Goal: Task Accomplishment & Management: Use online tool/utility

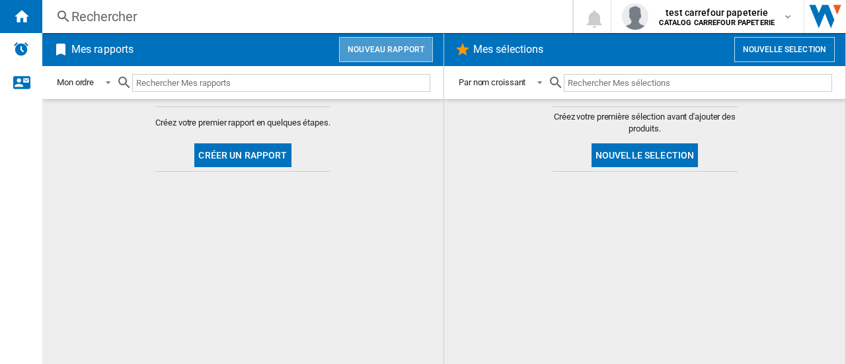
click at [385, 52] on button "Nouveau rapport" at bounding box center [386, 49] width 94 height 25
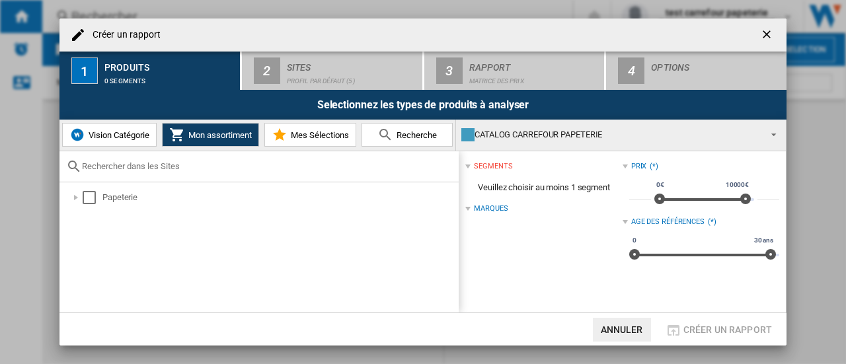
click at [113, 141] on button "Vision Catégorie" at bounding box center [109, 135] width 95 height 24
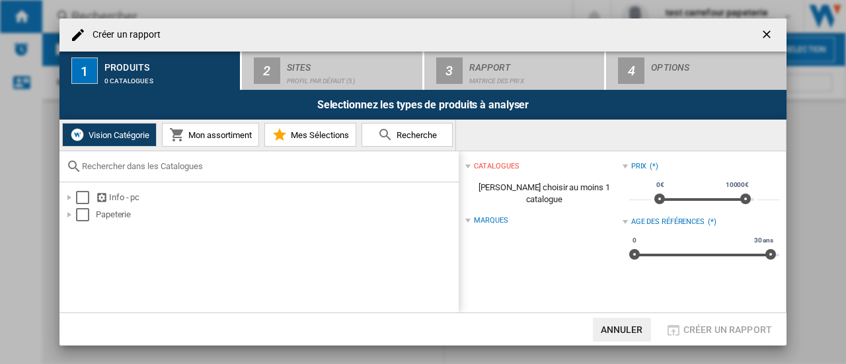
click at [765, 34] on ng-md-icon "getI18NText('BUTTONS.CLOSE_DIALOG')" at bounding box center [768, 36] width 16 height 16
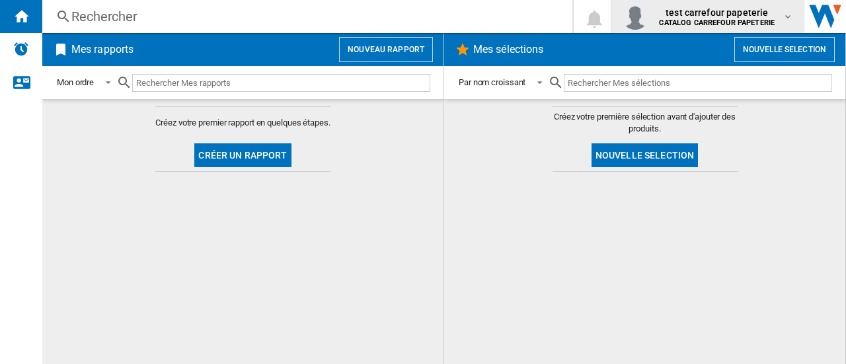
click at [779, 11] on div "test carrefour papeterie CATALOG CARREFOUR PAPETERIE" at bounding box center [718, 16] width 129 height 21
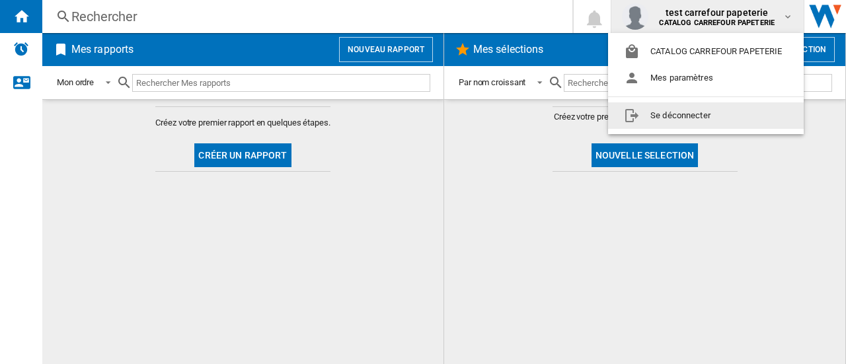
click at [695, 112] on button "Se déconnecter" at bounding box center [706, 115] width 196 height 26
